Goal: Information Seeking & Learning: Learn about a topic

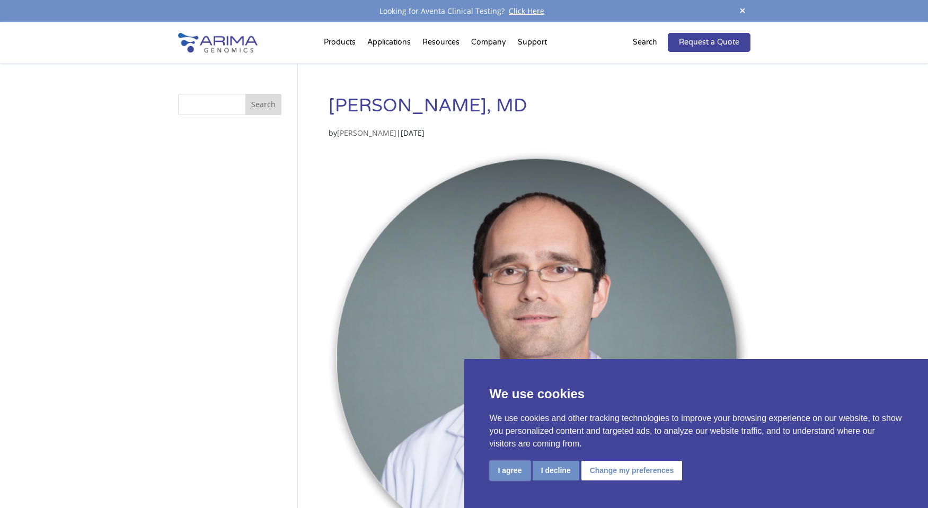
drag, startPoint x: 508, startPoint y: 472, endPoint x: 522, endPoint y: 472, distance: 14.3
click at [508, 472] on button "I agree" at bounding box center [510, 471] width 41 height 20
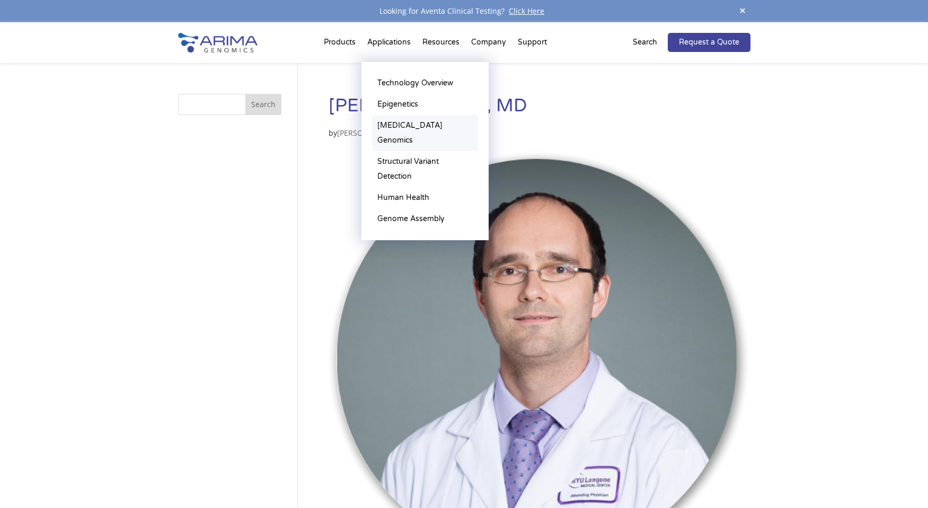
click at [400, 126] on link "[MEDICAL_DATA] Genomics" at bounding box center [425, 133] width 106 height 36
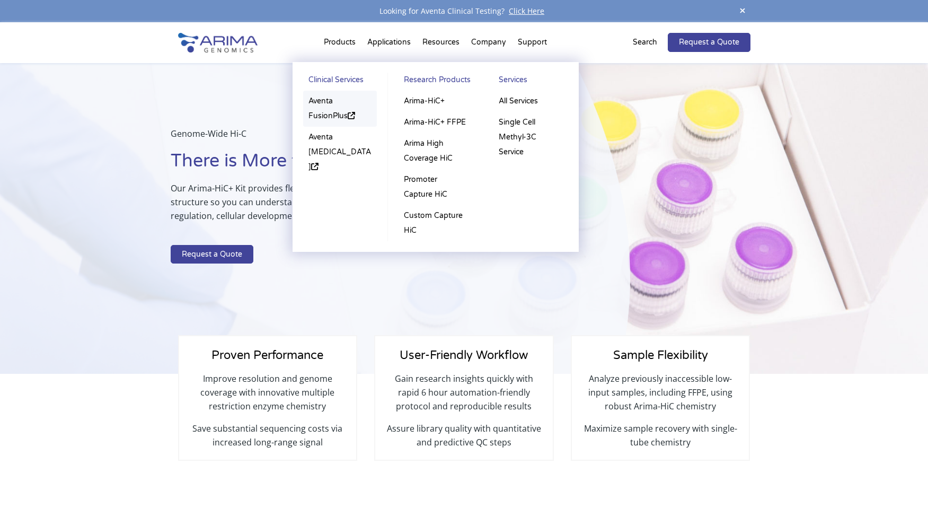
click at [321, 113] on link "Aventa FusionPlus" at bounding box center [340, 109] width 74 height 36
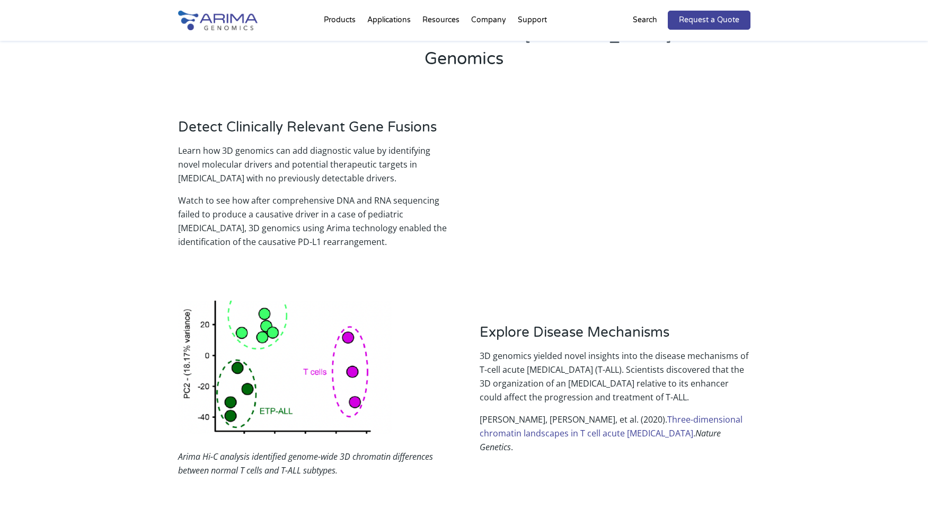
scroll to position [1000, 0]
